Goal: Download file/media

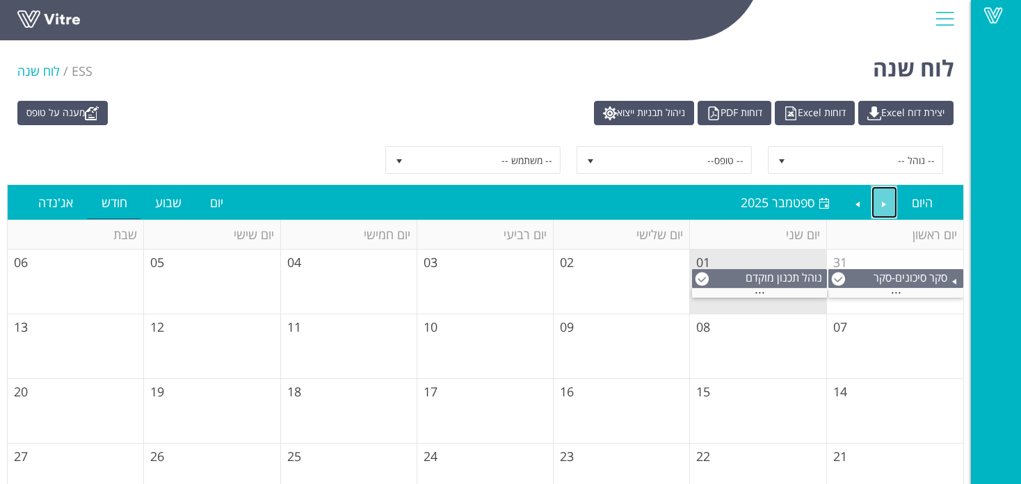
click at [880, 197] on link "Previous" at bounding box center [884, 202] width 26 height 32
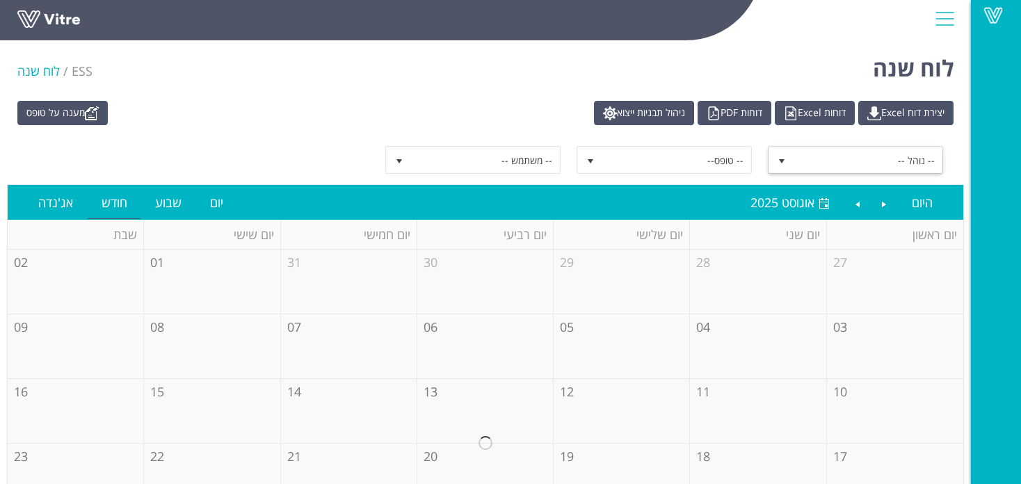
click at [868, 170] on span "-- נוהל --" at bounding box center [868, 159] width 149 height 25
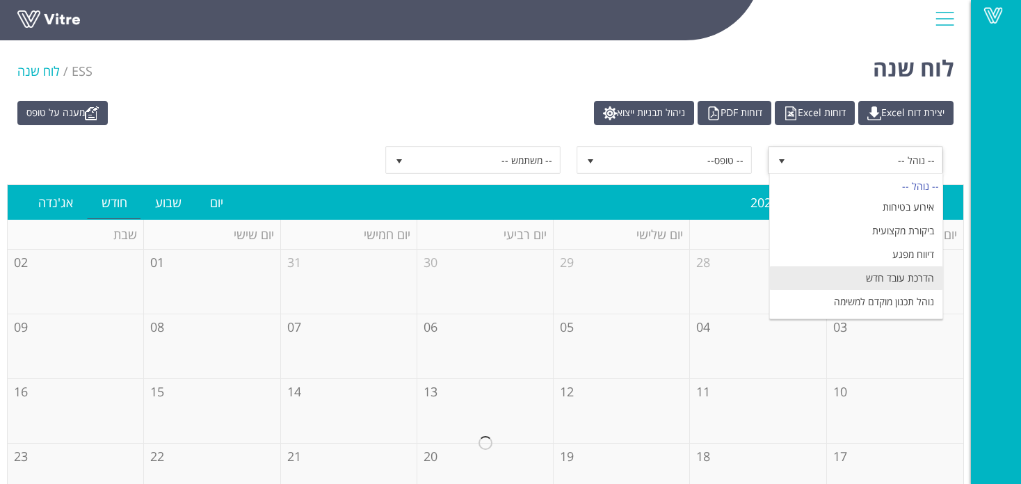
scroll to position [66, 0]
click at [890, 288] on li "תצפית בטיחות" at bounding box center [856, 283] width 172 height 24
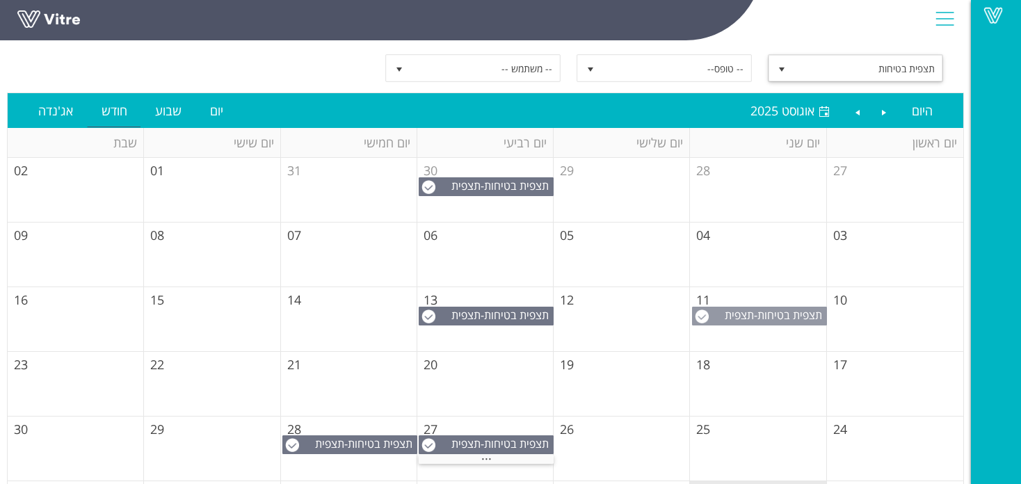
scroll to position [92, 0]
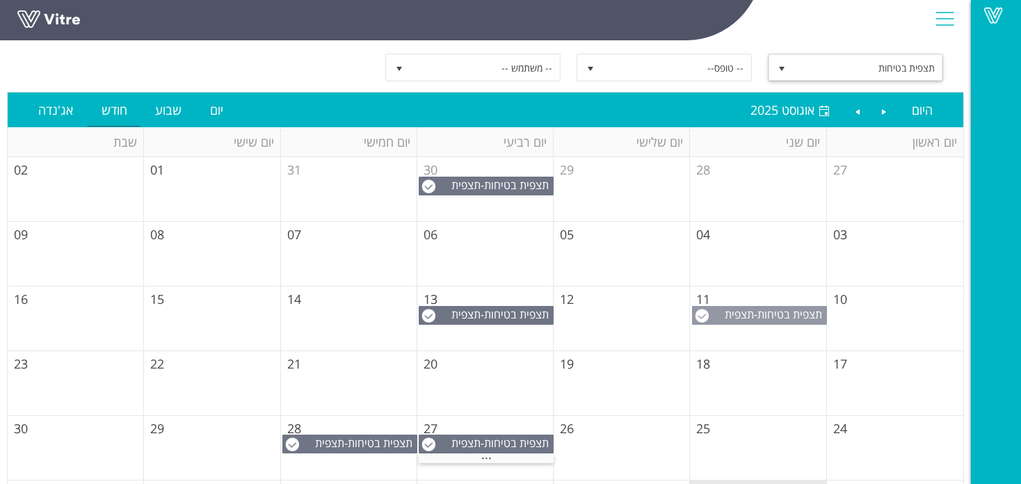
click at [762, 314] on span "תצפית בטיחות" at bounding box center [789, 314] width 65 height 15
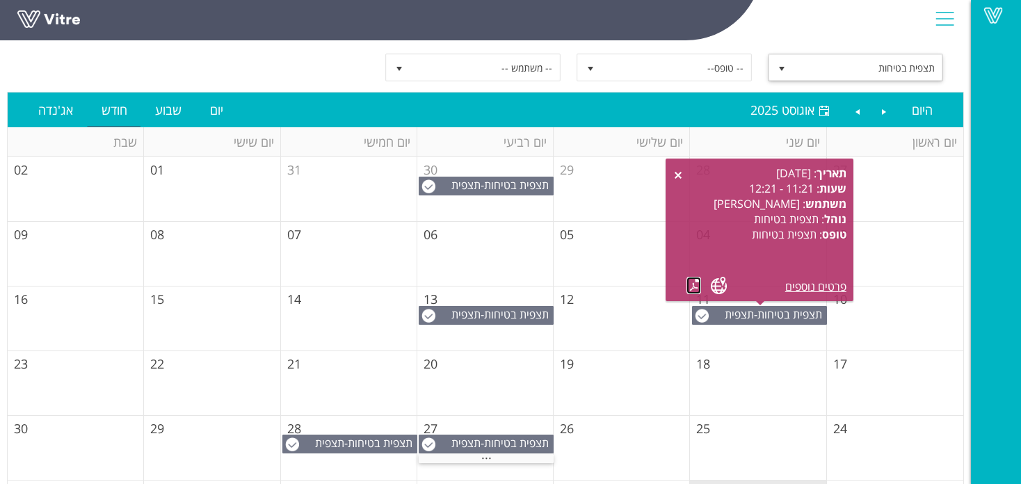
click at [696, 286] on link at bounding box center [693, 285] width 15 height 17
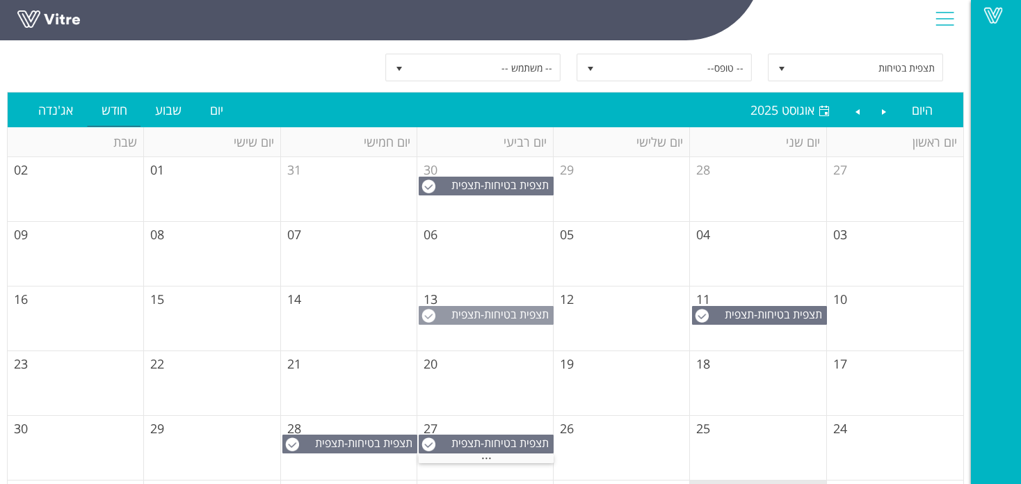
click at [490, 312] on span "תצפית בטיחות" at bounding box center [516, 314] width 65 height 15
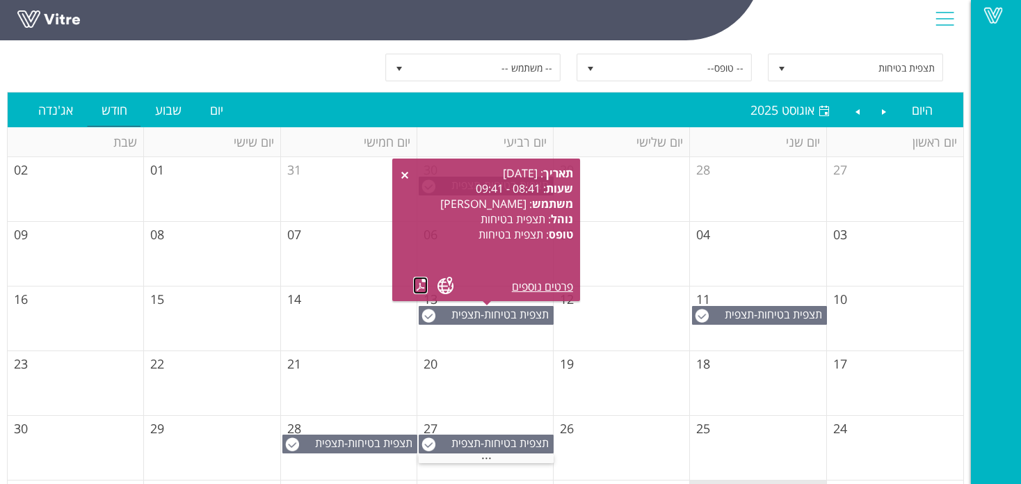
click at [417, 278] on link at bounding box center [420, 285] width 15 height 17
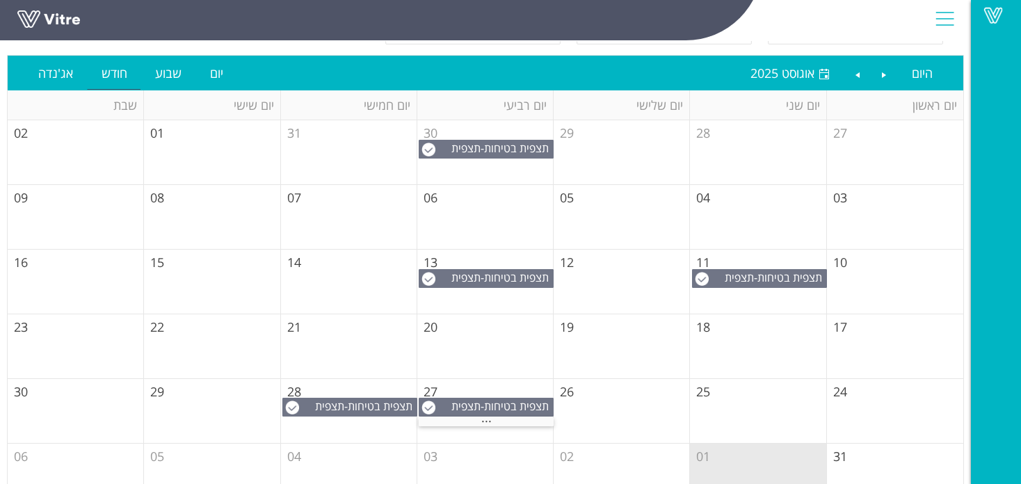
scroll to position [158, 0]
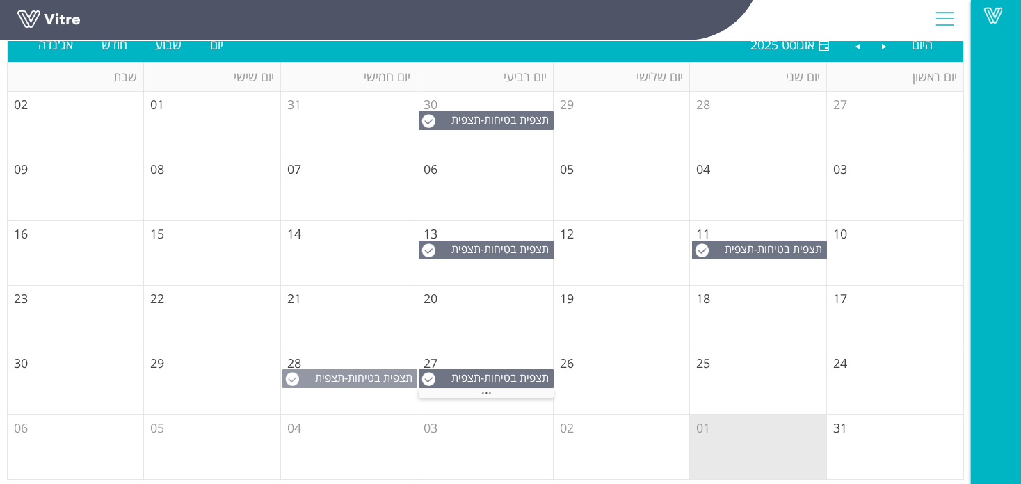
click at [358, 376] on span "תצפית בטיחות" at bounding box center [380, 377] width 65 height 15
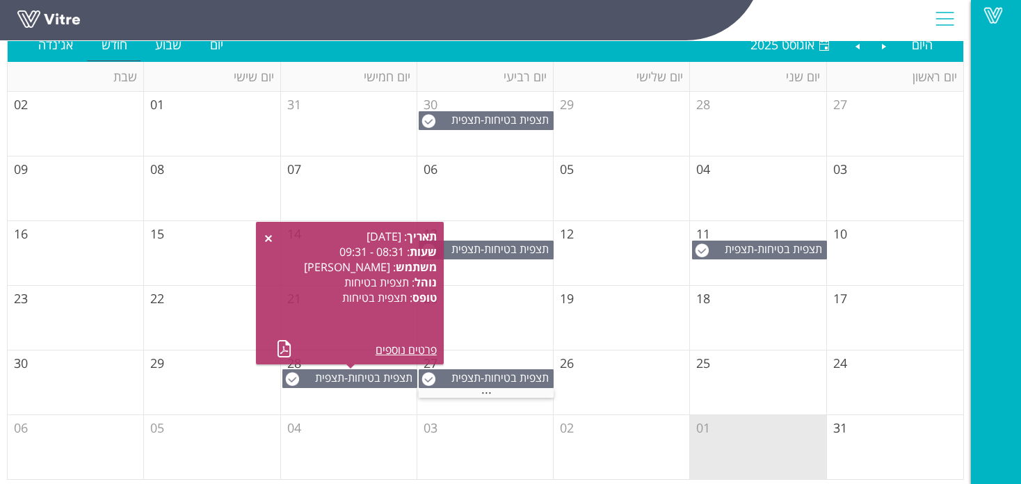
click at [298, 339] on div "תאריך : [DATE] שעות : 08:31 - 09:31 משתמש : [PERSON_NAME] : תצפית בטיחות טופס :…" at bounding box center [357, 293] width 160 height 129
click at [283, 346] on link at bounding box center [284, 348] width 15 height 17
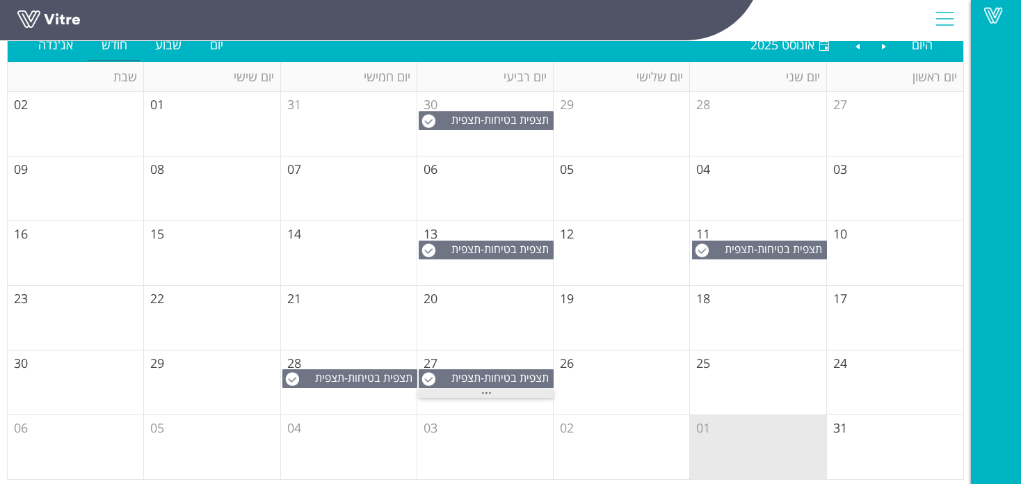
click at [490, 393] on span "..." at bounding box center [486, 389] width 10 height 15
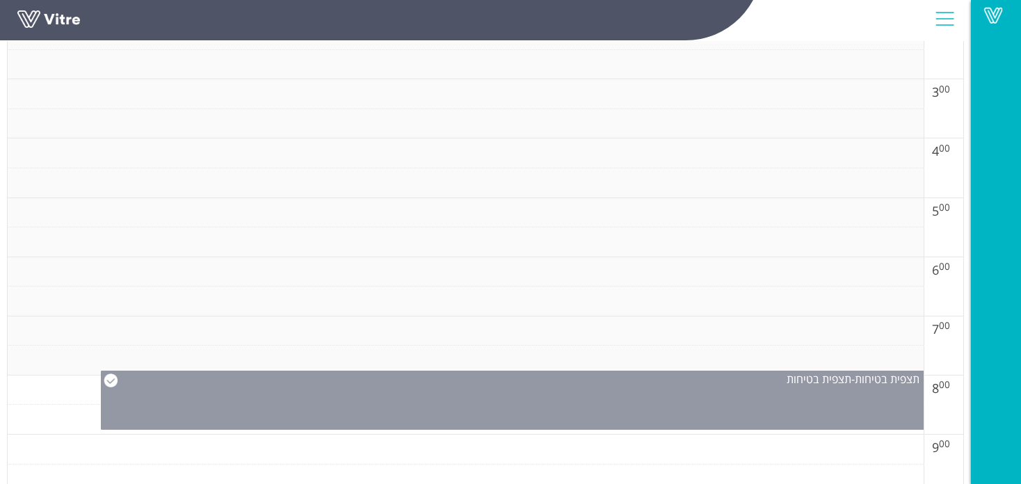
scroll to position [459, 0]
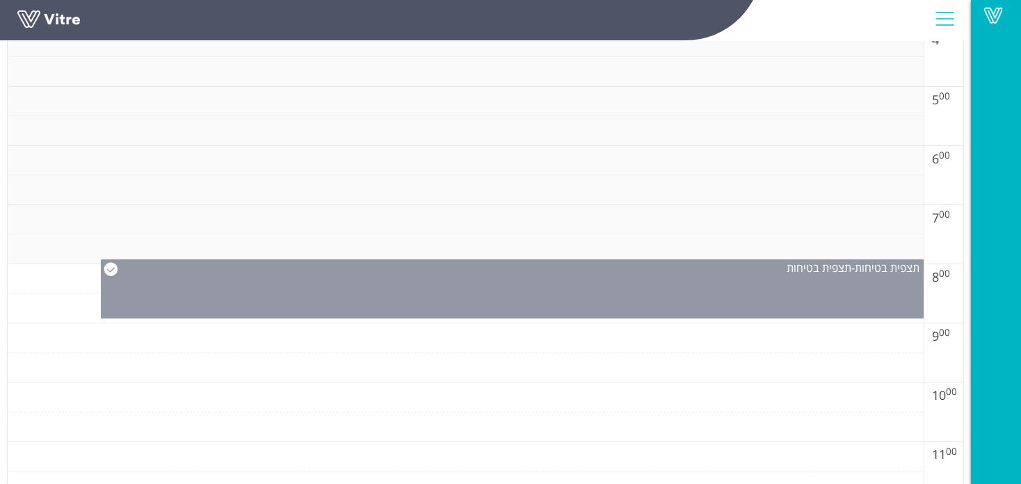
click at [698, 304] on div "תצפית בטיחות - תצפית בטיחות" at bounding box center [512, 288] width 823 height 59
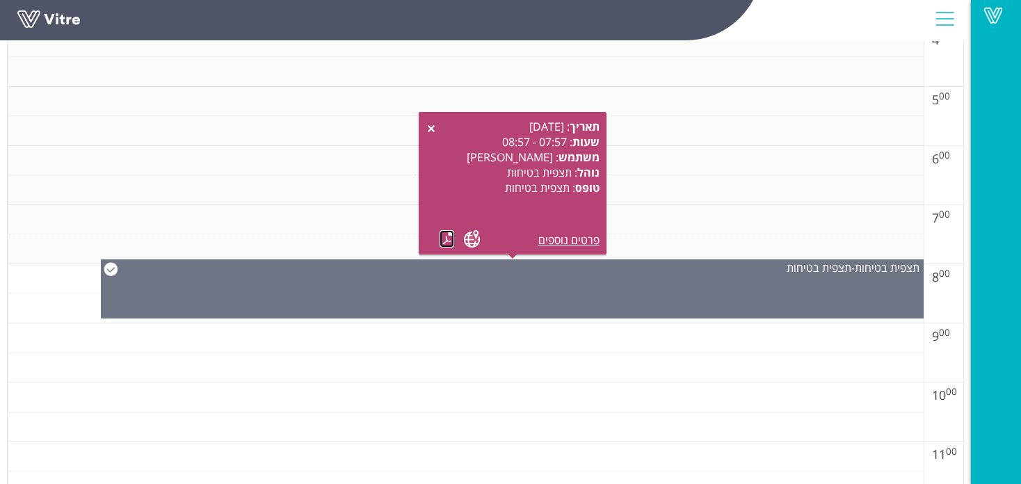
click at [446, 243] on link at bounding box center [447, 238] width 15 height 17
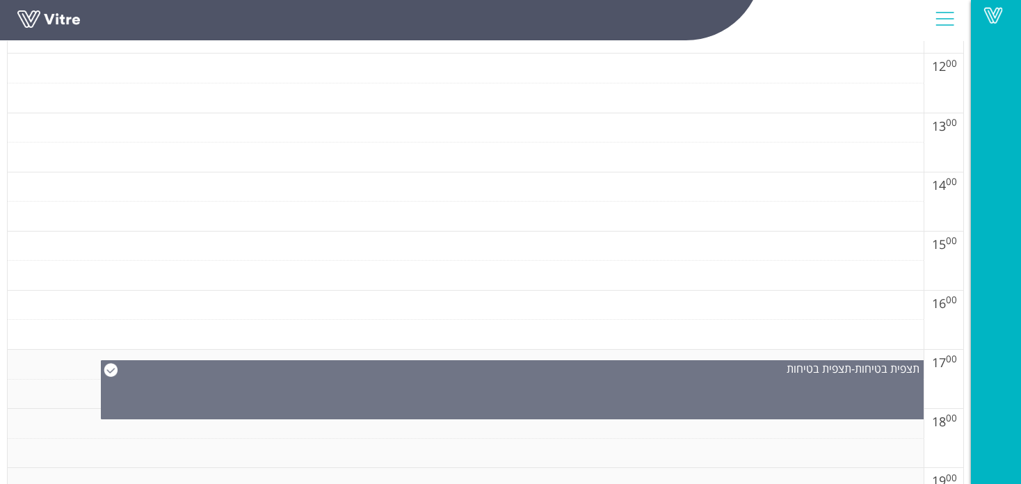
scroll to position [992, 0]
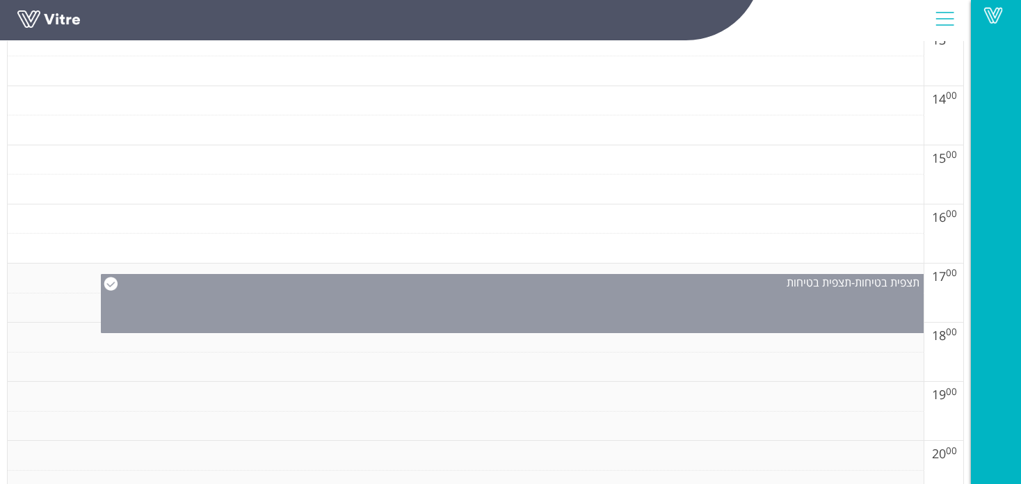
click at [702, 310] on div "תצפית בטיחות - תצפית בטיחות" at bounding box center [512, 303] width 823 height 59
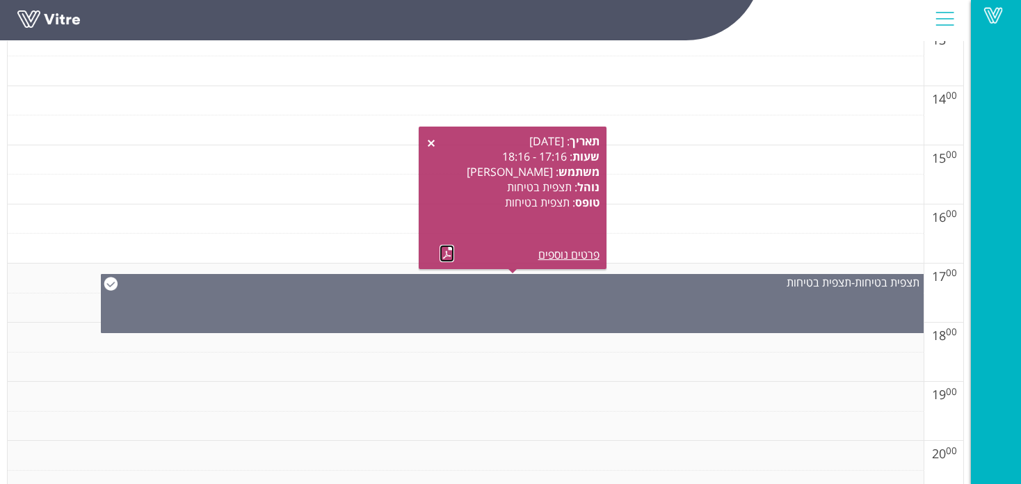
click at [449, 257] on link at bounding box center [447, 253] width 15 height 17
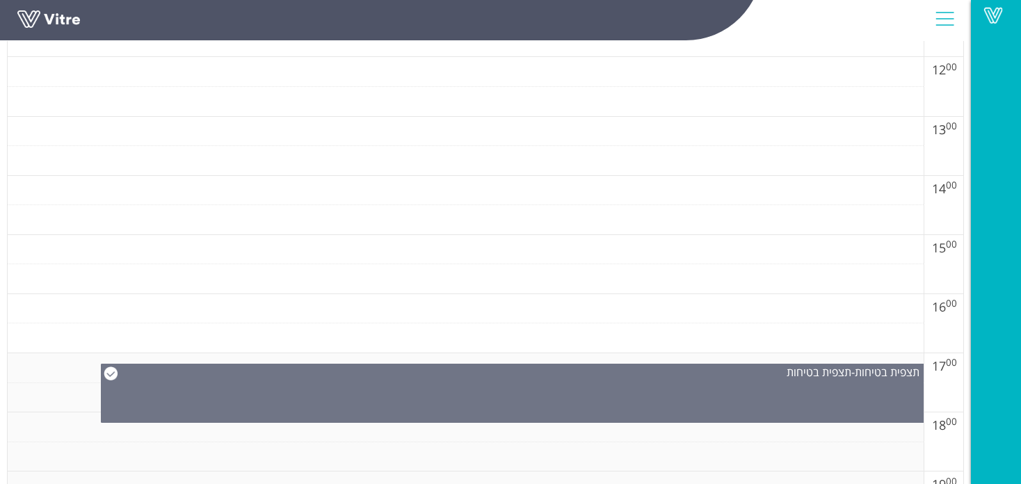
scroll to position [876, 0]
